Goal: Navigation & Orientation: Find specific page/section

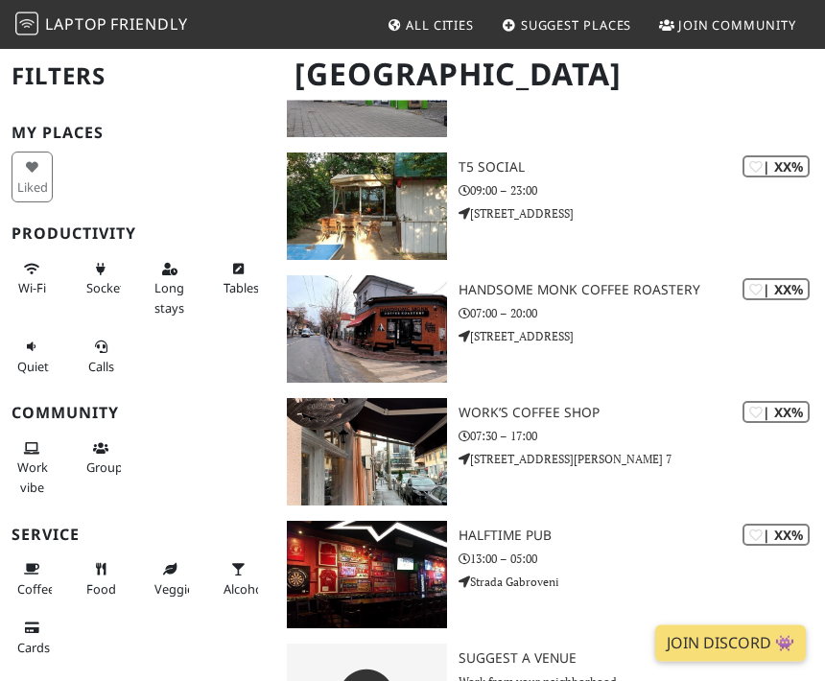
scroll to position [2938, 0]
click at [529, 529] on h3 "Halftime Pub" at bounding box center [642, 537] width 366 height 16
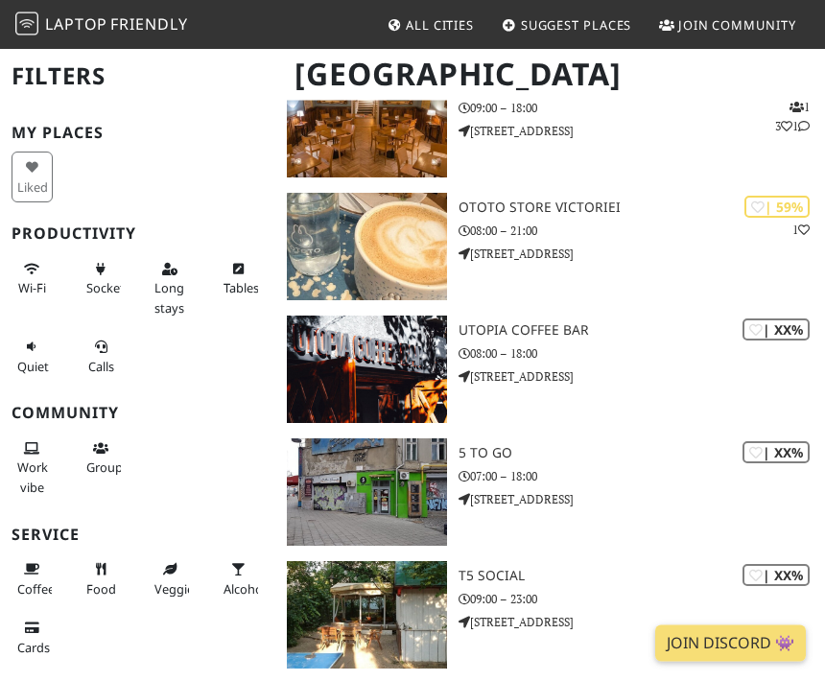
scroll to position [2533, 0]
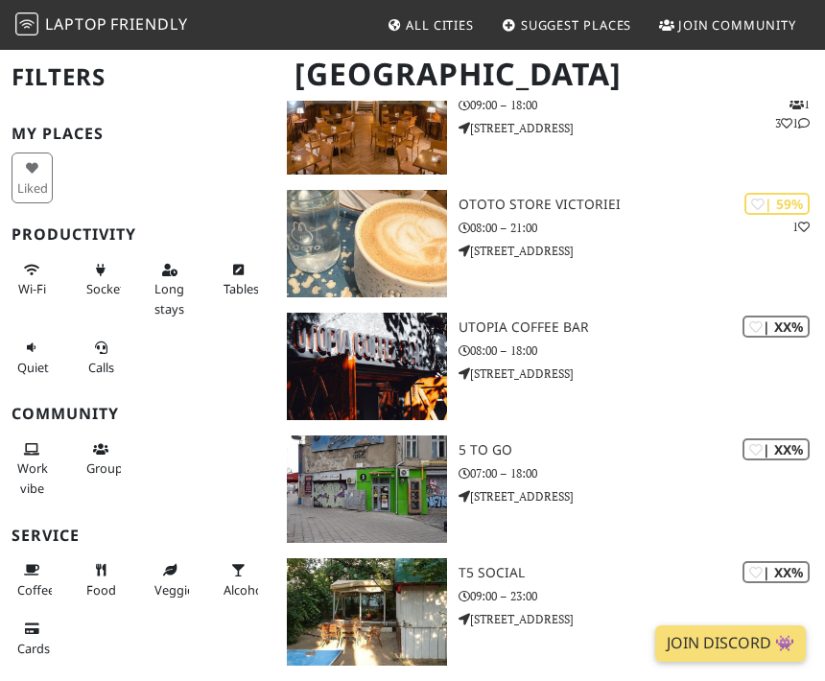
click at [556, 319] on h3 "Utopia Coffee Bar" at bounding box center [642, 327] width 366 height 16
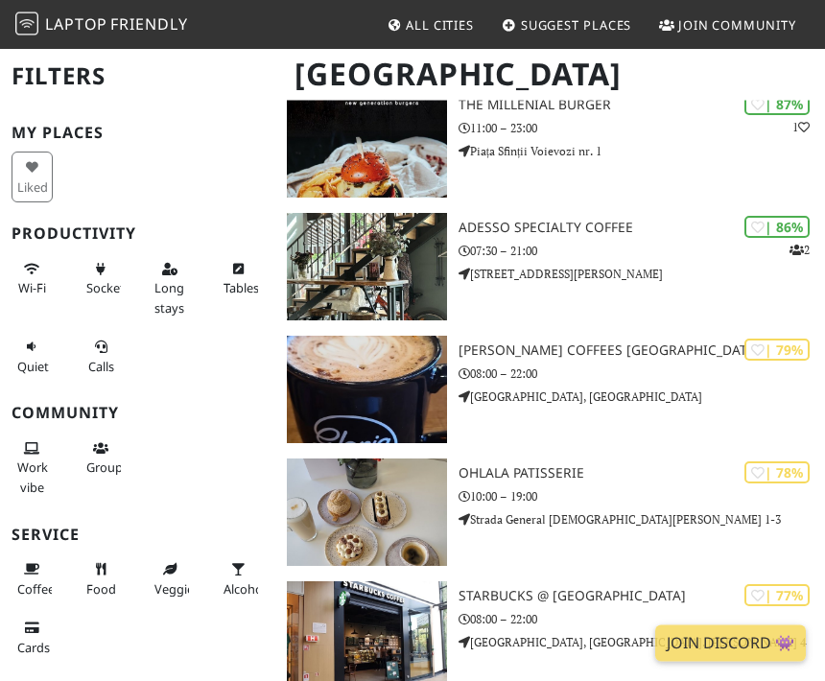
scroll to position [254, 0]
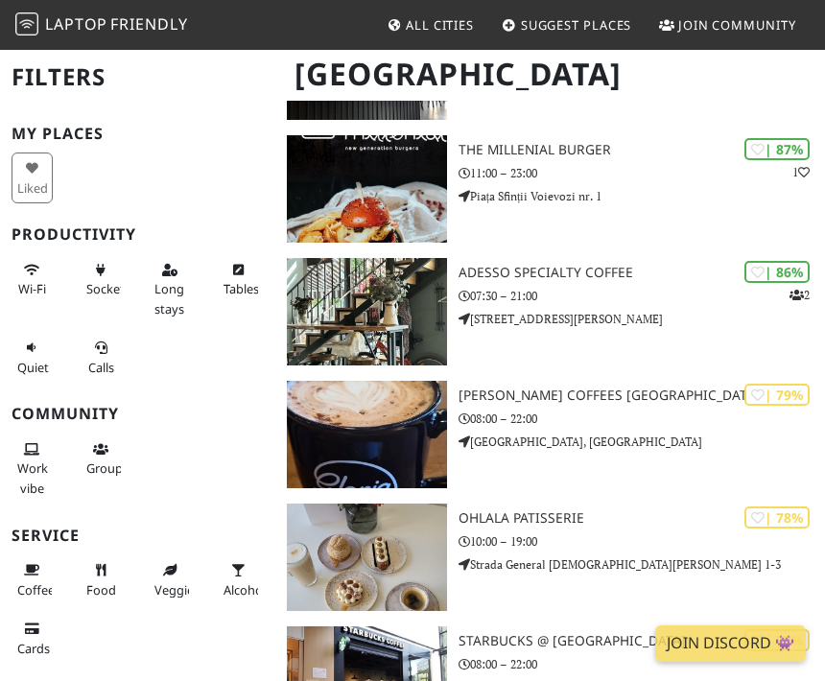
click at [500, 265] on h3 "ADESSO Specialty Coffee" at bounding box center [642, 273] width 366 height 16
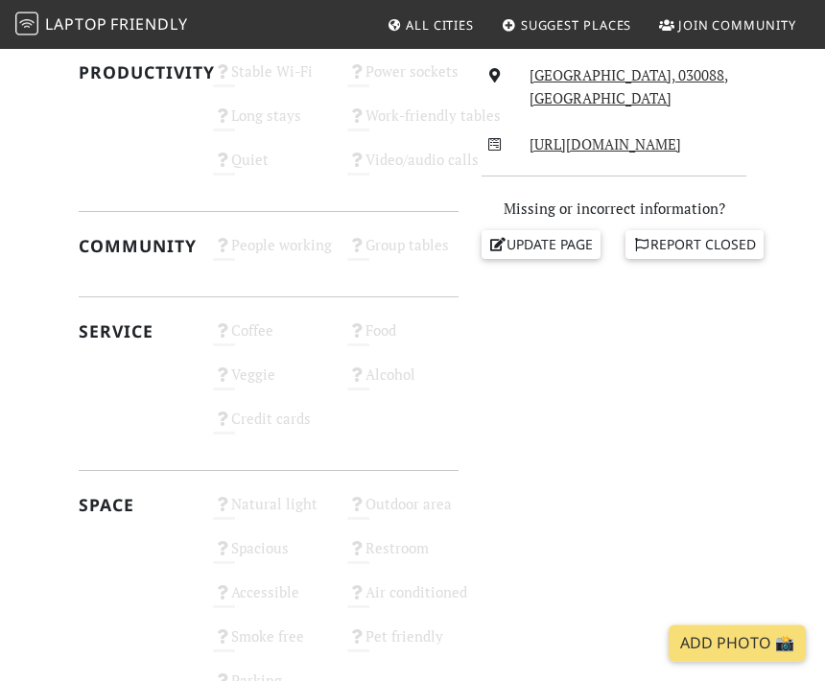
scroll to position [691, 0]
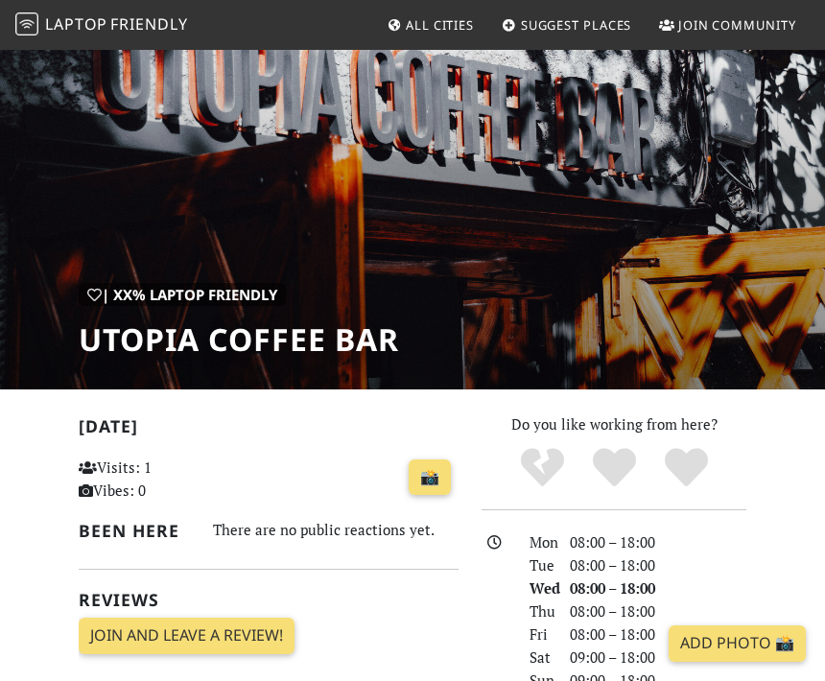
scroll to position [57, 0]
click at [634, 256] on div "| XX% Laptop Friendly Utopia Coffee Bar" at bounding box center [412, 190] width 825 height 399
